Goal: Task Accomplishment & Management: Complete application form

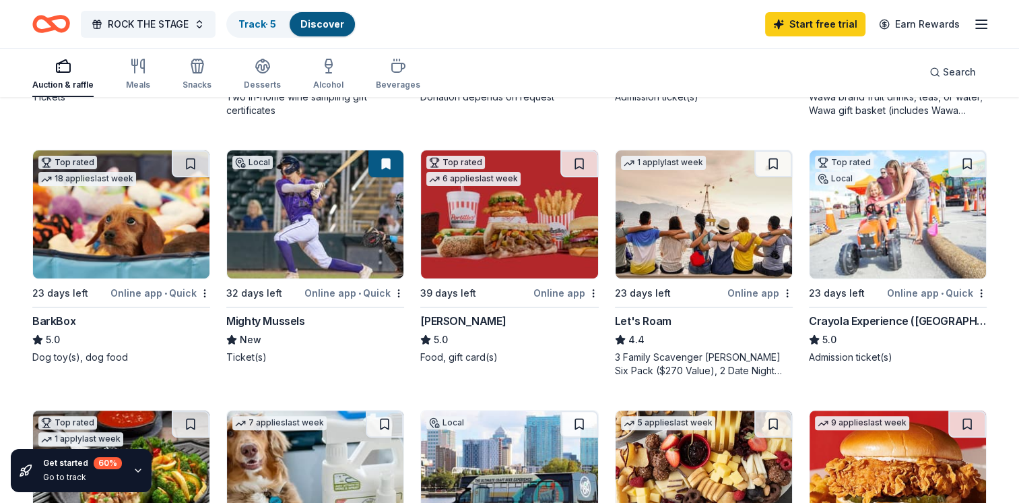
scroll to position [395, 0]
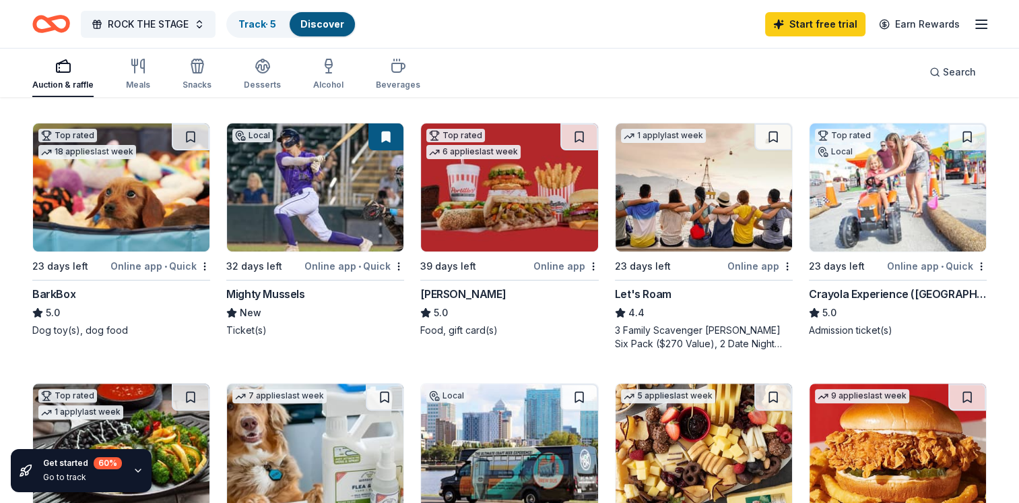
click at [323, 257] on div "Online app • Quick" at bounding box center [354, 265] width 100 height 17
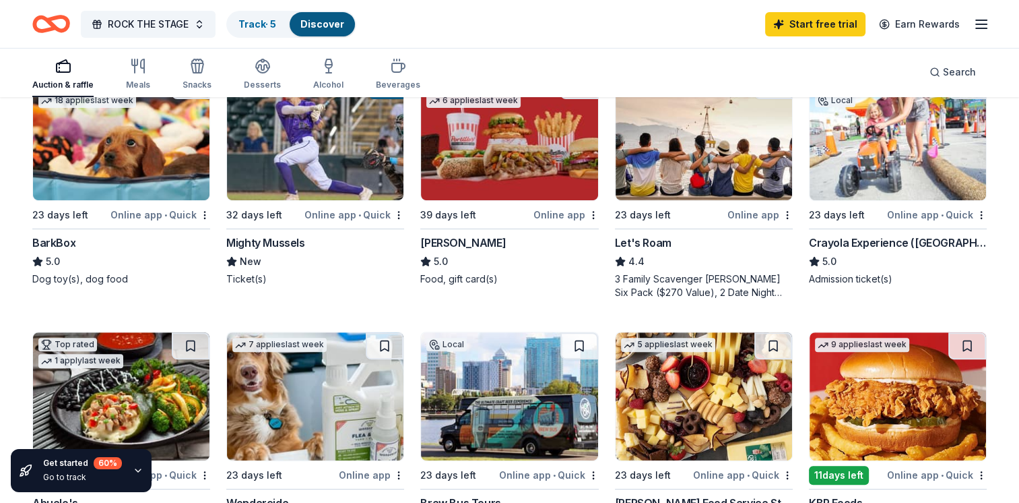
scroll to position [448, 0]
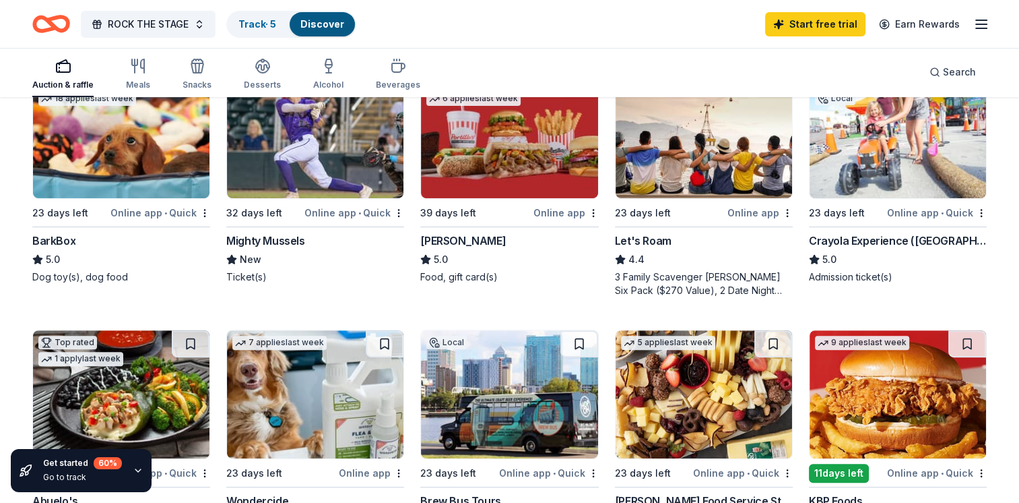
click at [859, 232] on div "Crayola Experience (Orlando)" at bounding box center [898, 240] width 178 height 16
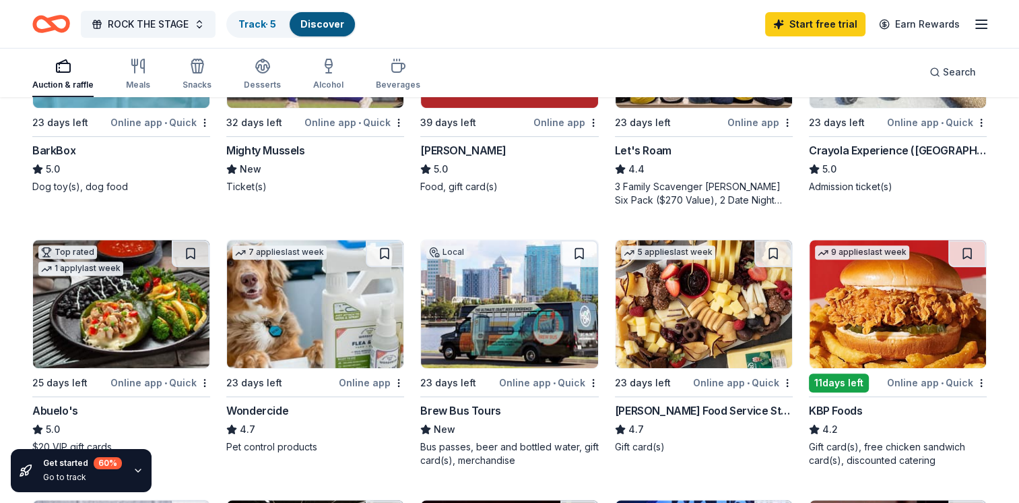
scroll to position [583, 0]
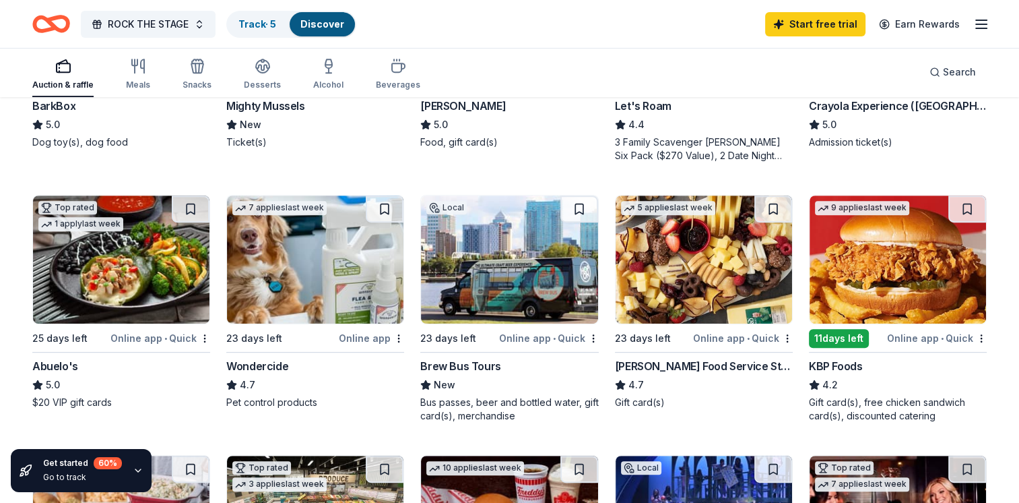
click at [907, 263] on img at bounding box center [898, 259] width 176 height 128
click at [692, 358] on div "Gordon Food Service Store" at bounding box center [704, 366] width 178 height 16
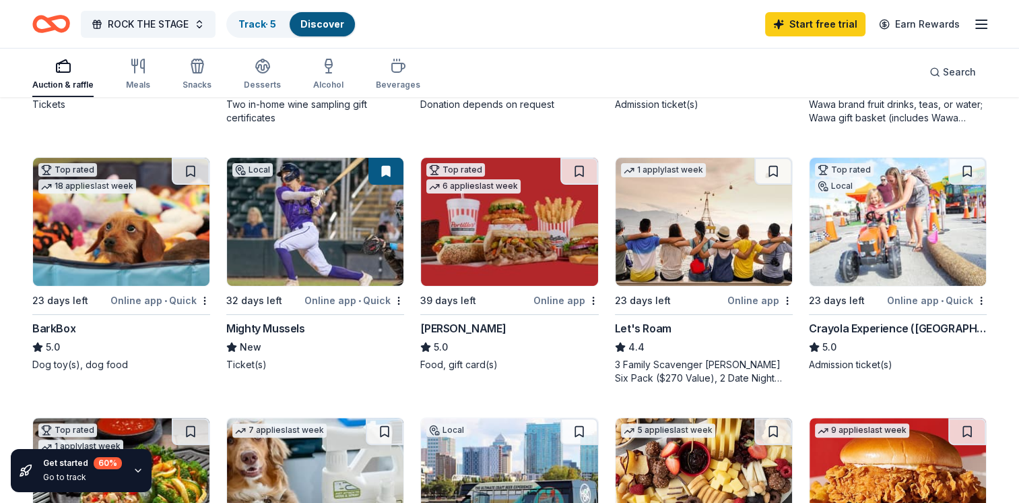
scroll to position [356, 0]
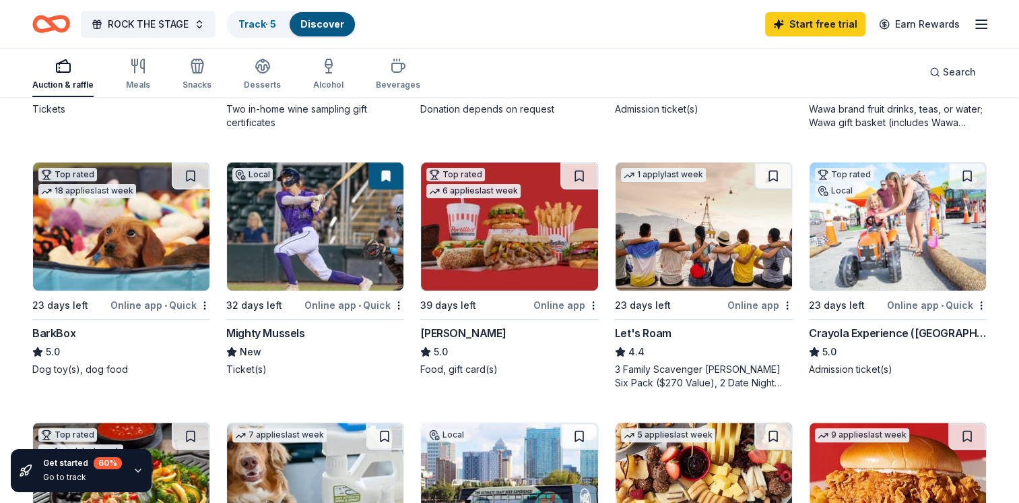
click at [511, 232] on img at bounding box center [509, 226] width 176 height 128
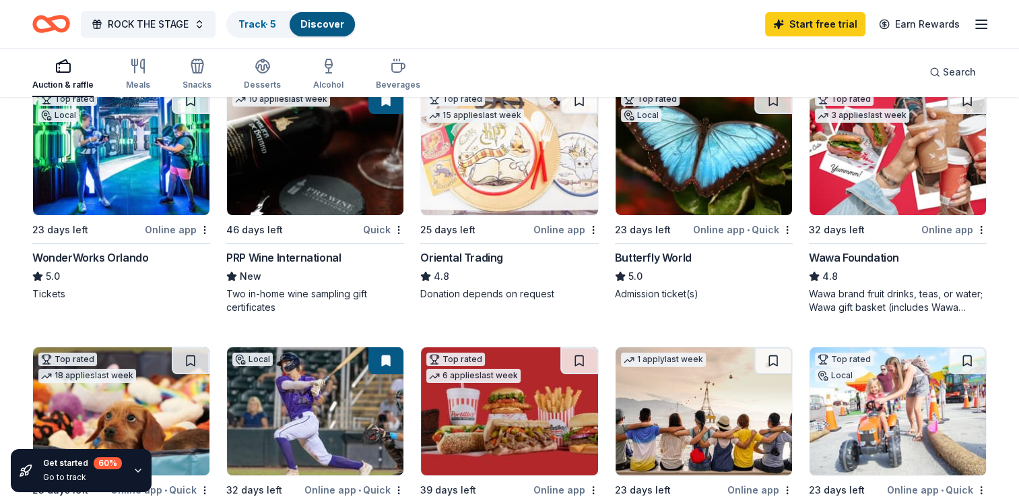
scroll to position [0, 0]
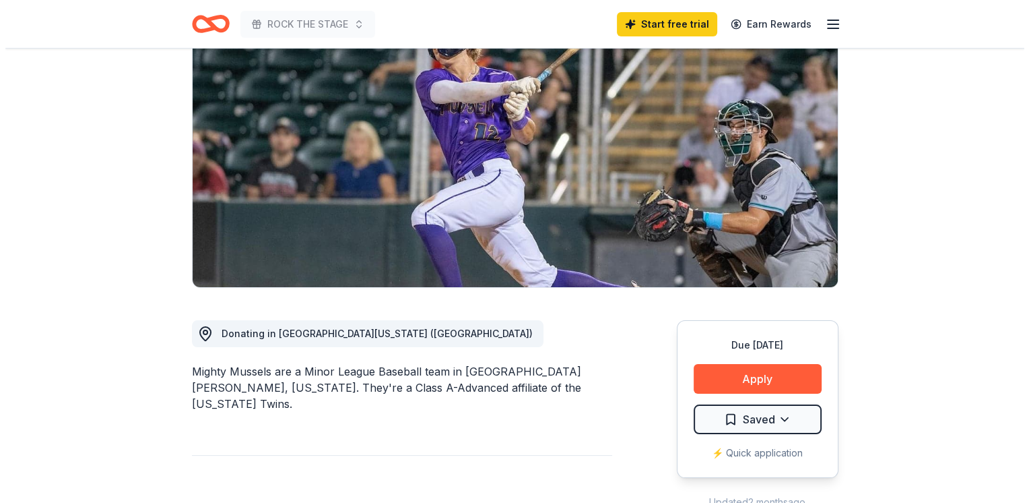
scroll to position [124, 0]
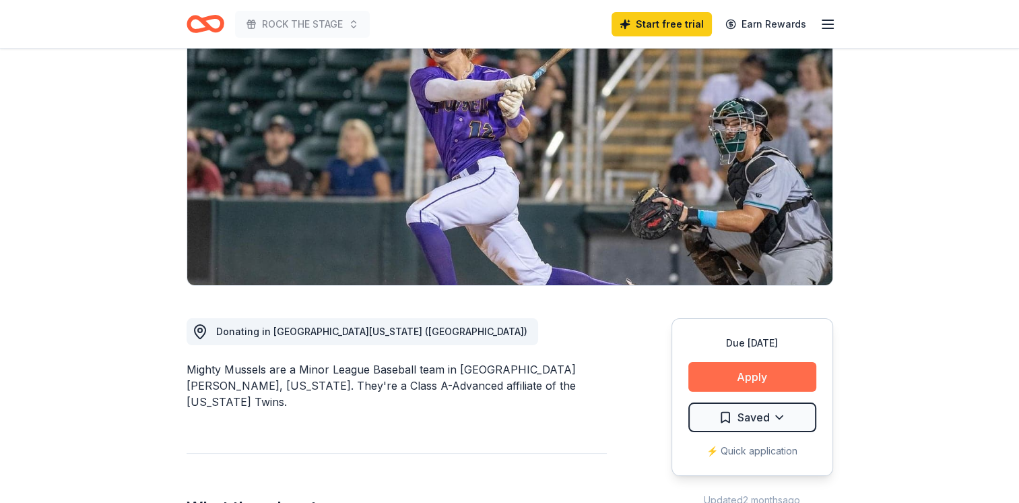
click at [776, 380] on button "Apply" at bounding box center [752, 377] width 128 height 30
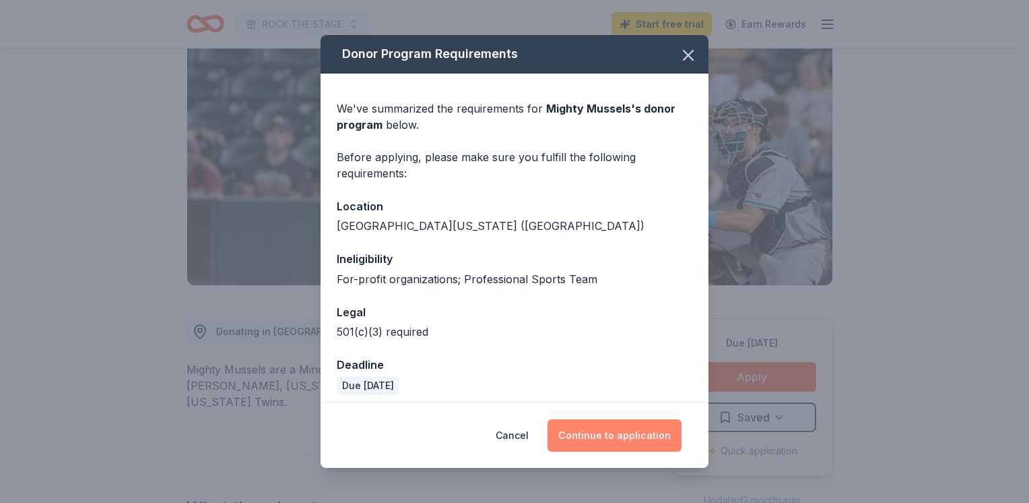
click at [622, 434] on button "Continue to application" at bounding box center [615, 435] width 134 height 32
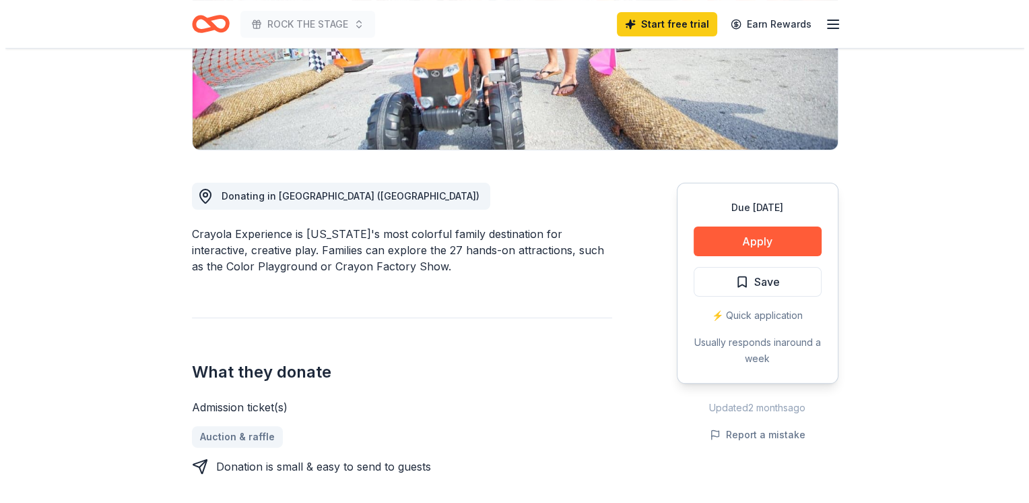
scroll to position [257, 0]
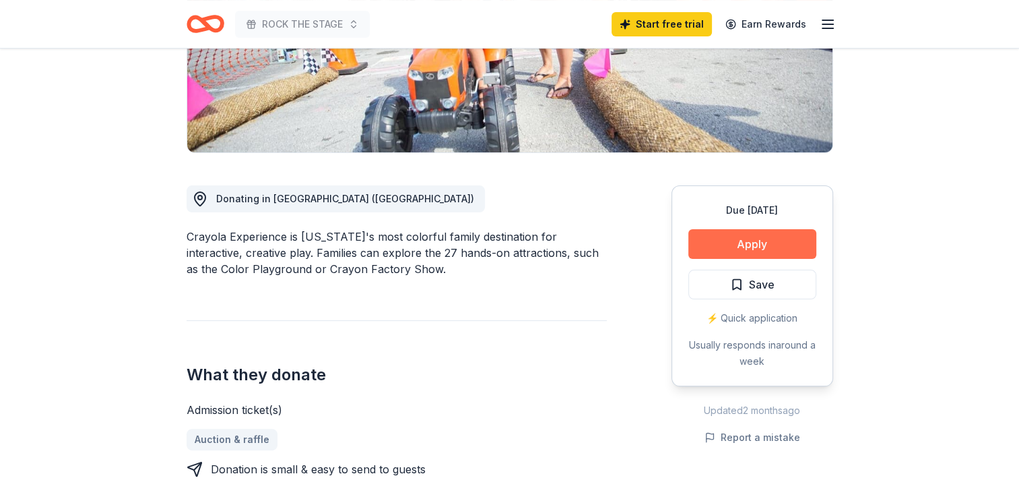
click at [785, 241] on button "Apply" at bounding box center [752, 244] width 128 height 30
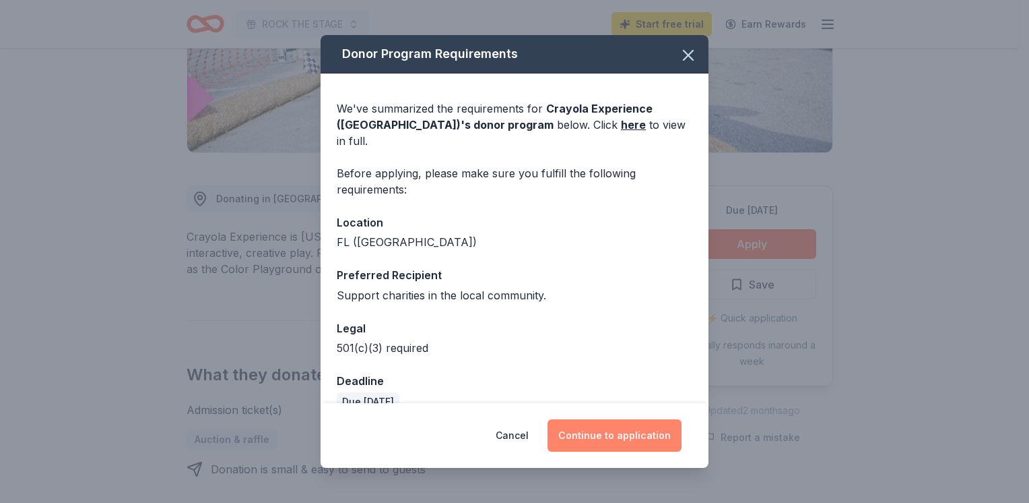
click at [595, 434] on button "Continue to application" at bounding box center [615, 435] width 134 height 32
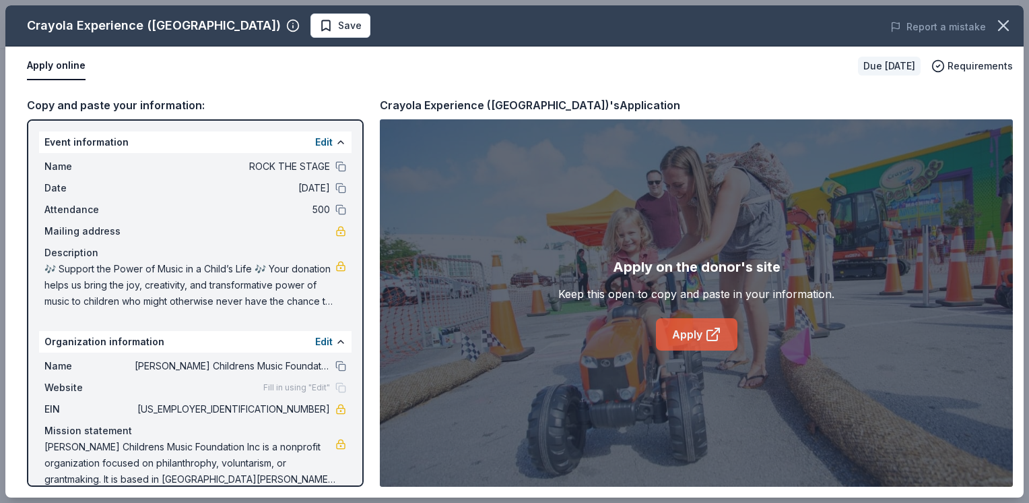
click at [678, 333] on link "Apply" at bounding box center [697, 334] width 82 height 32
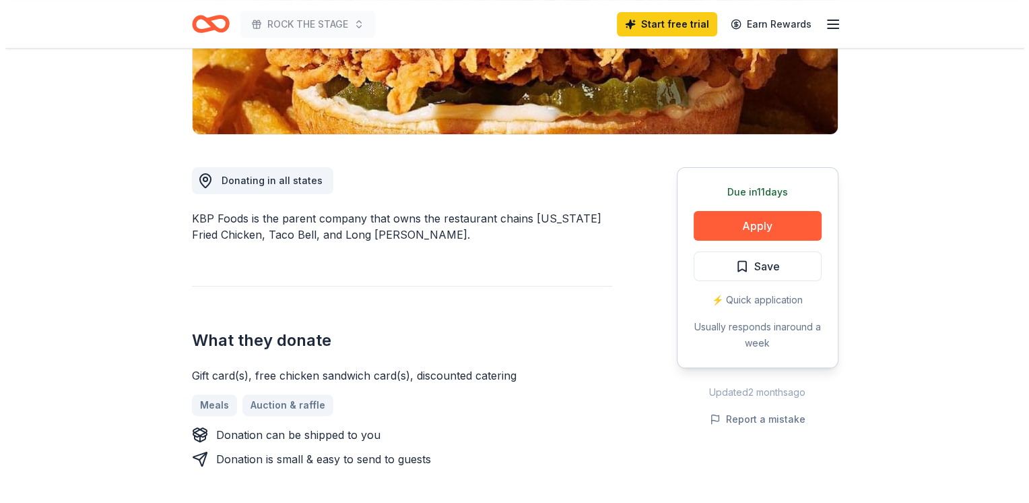
scroll to position [272, 0]
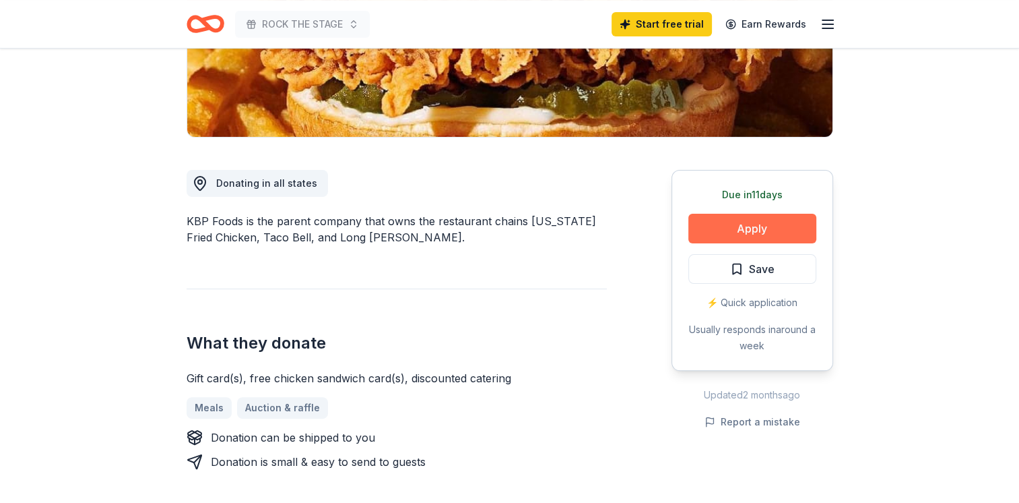
click at [754, 228] on button "Apply" at bounding box center [752, 229] width 128 height 30
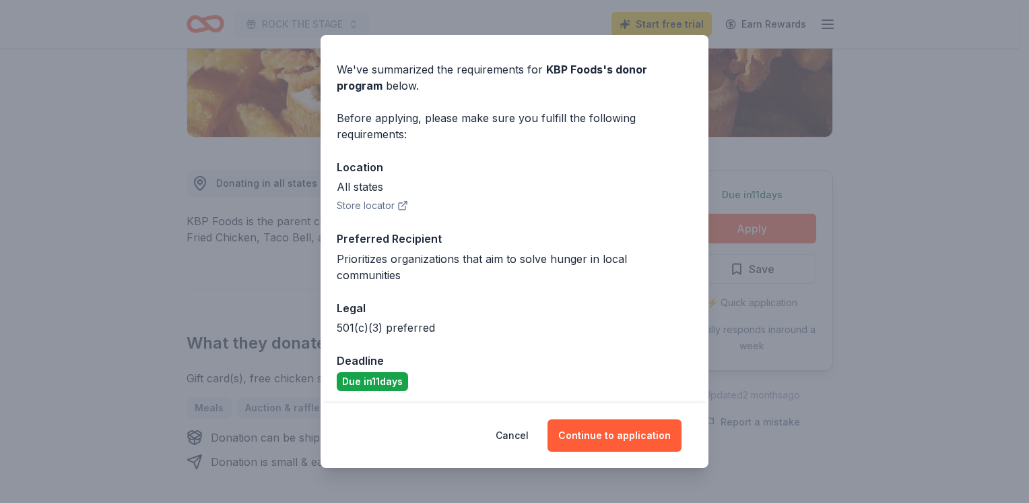
scroll to position [42, 0]
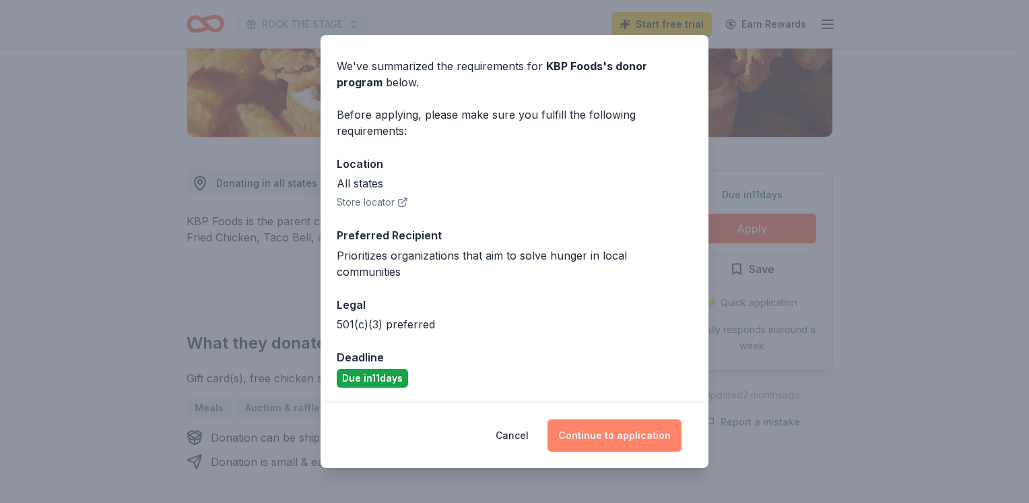
click at [612, 435] on button "Continue to application" at bounding box center [615, 435] width 134 height 32
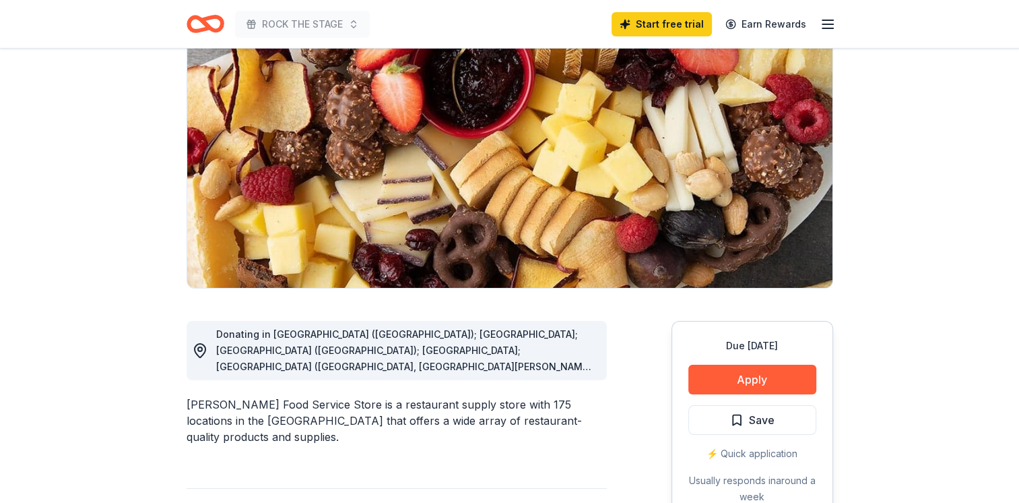
scroll to position [129, 0]
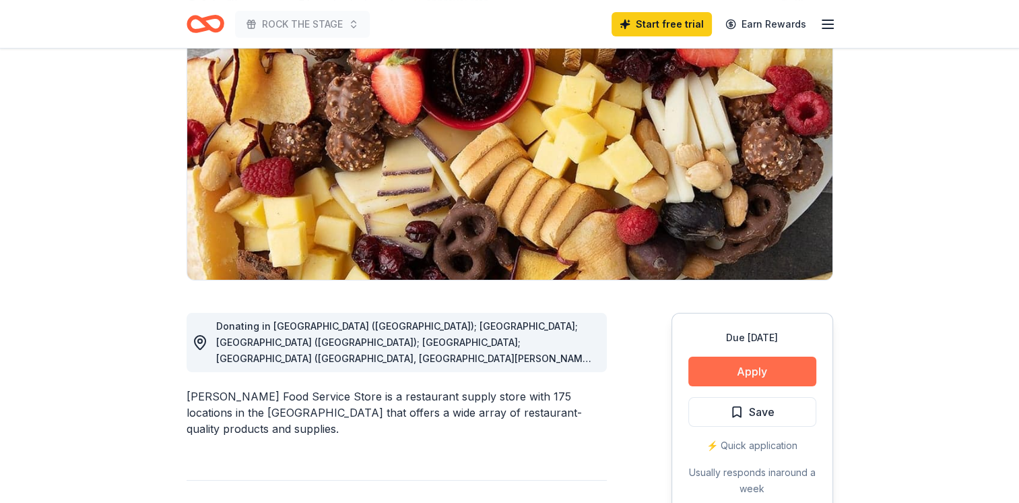
click at [744, 367] on button "Apply" at bounding box center [752, 371] width 128 height 30
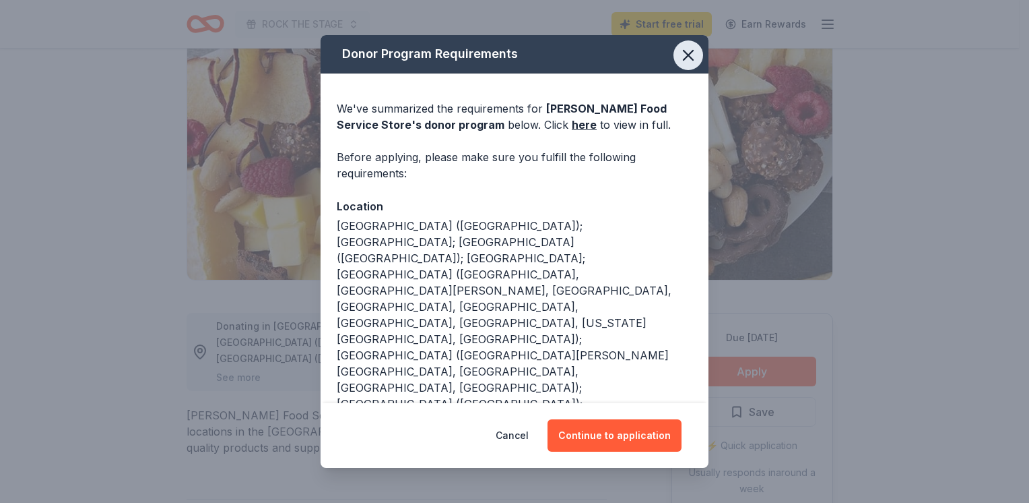
click at [679, 61] on icon "button" at bounding box center [688, 55] width 19 height 19
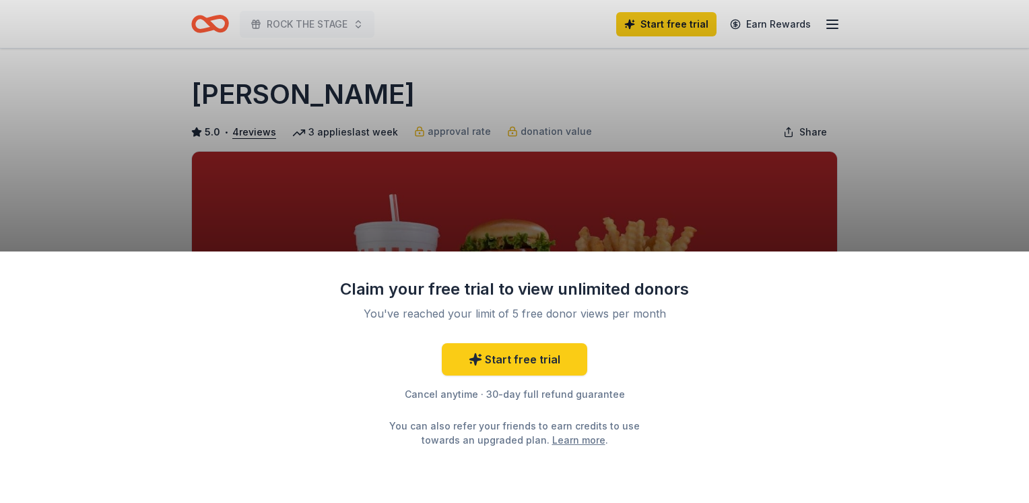
click at [977, 141] on div "Claim your free trial to view unlimited donors You've reached your limit of 5 f…" at bounding box center [514, 251] width 1029 height 503
